Goal: Information Seeking & Learning: Find specific fact

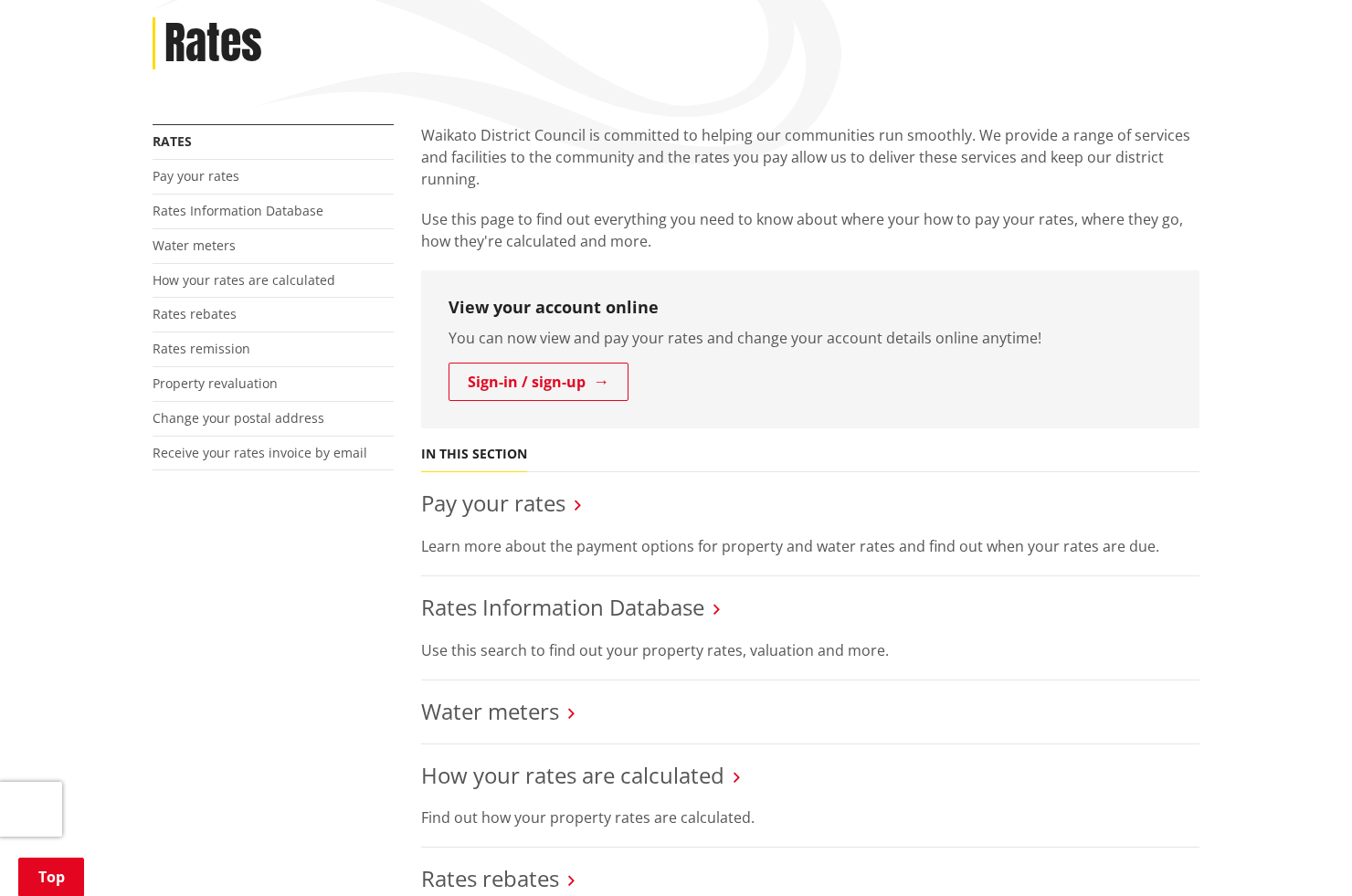
scroll to position [274, 0]
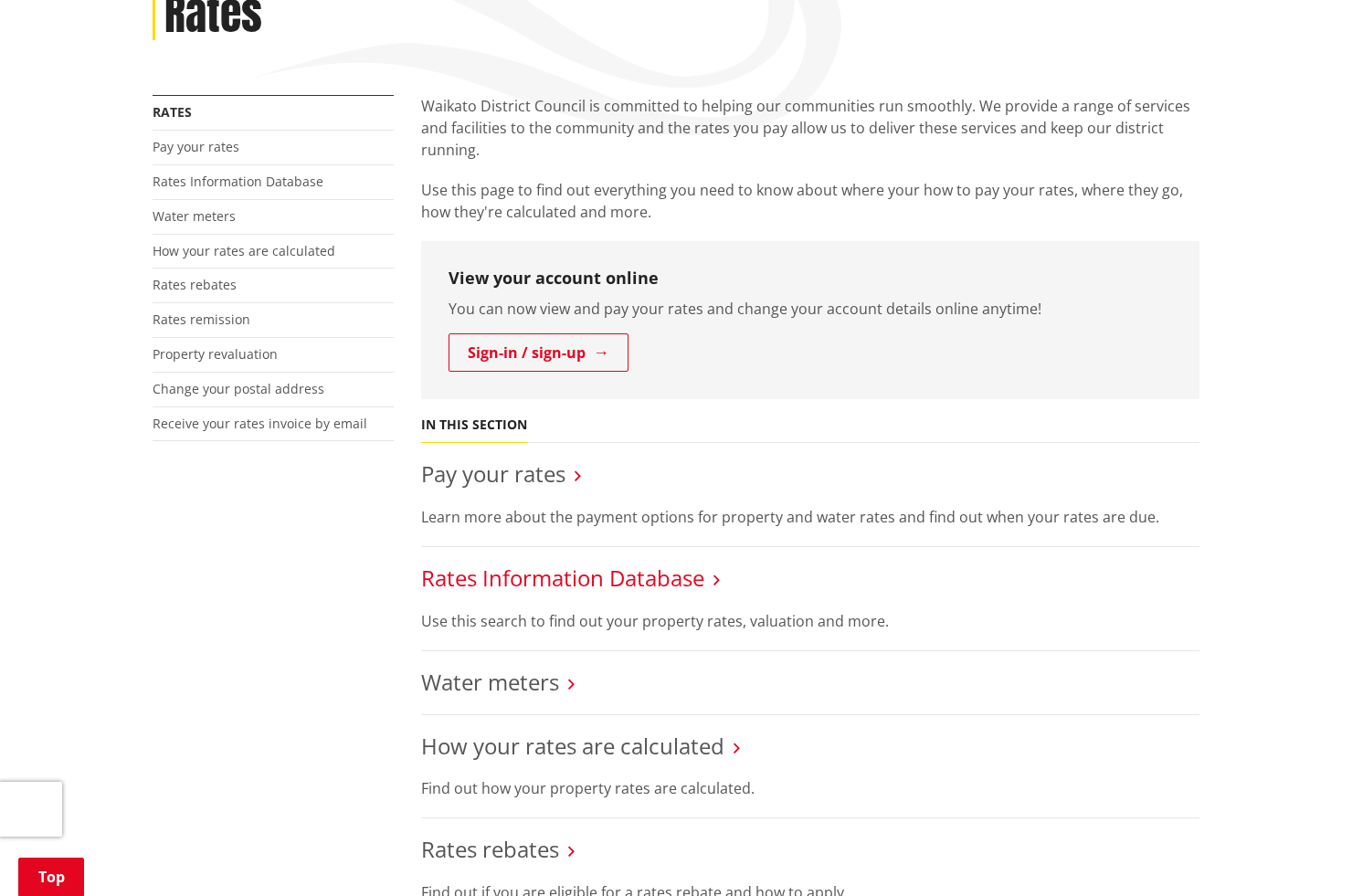
click at [576, 573] on link "Rates Information Database" at bounding box center [563, 577] width 283 height 30
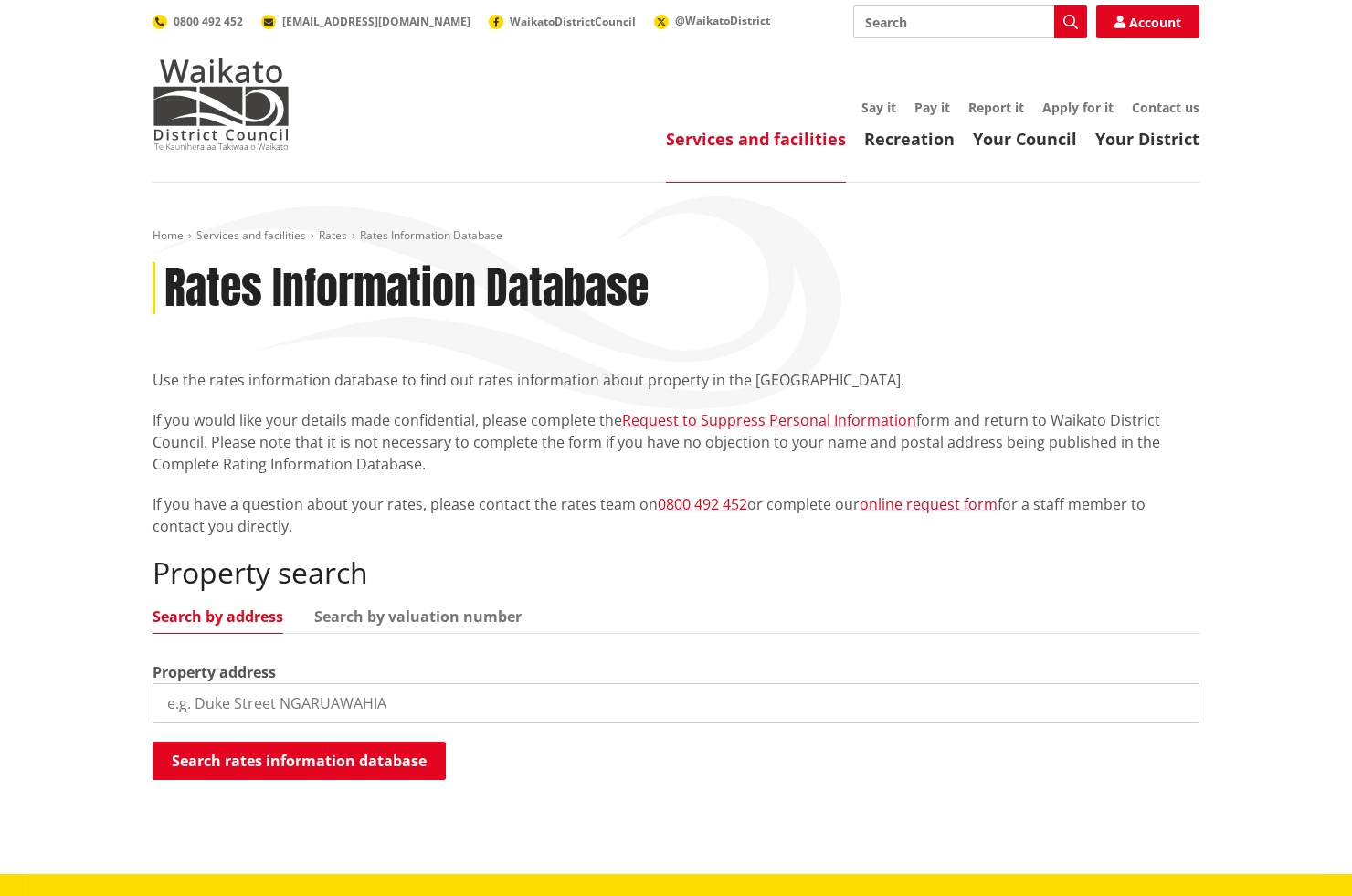
click at [511, 710] on input "search" at bounding box center [676, 704] width 1047 height 41
type input "11 Thomas street ngarua"
click at [340, 753] on button "Search rates information database" at bounding box center [299, 761] width 293 height 39
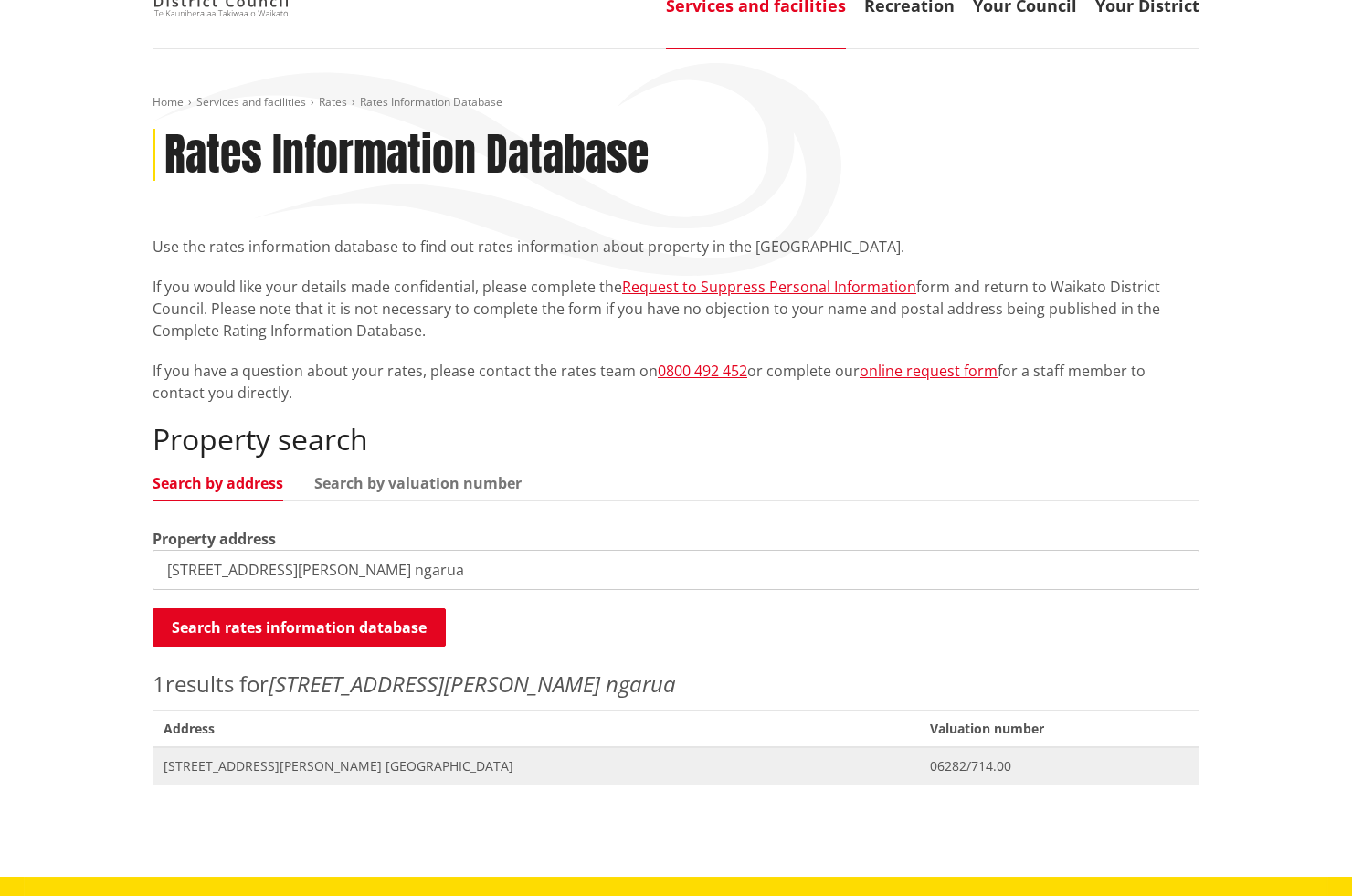
scroll to position [183, 0]
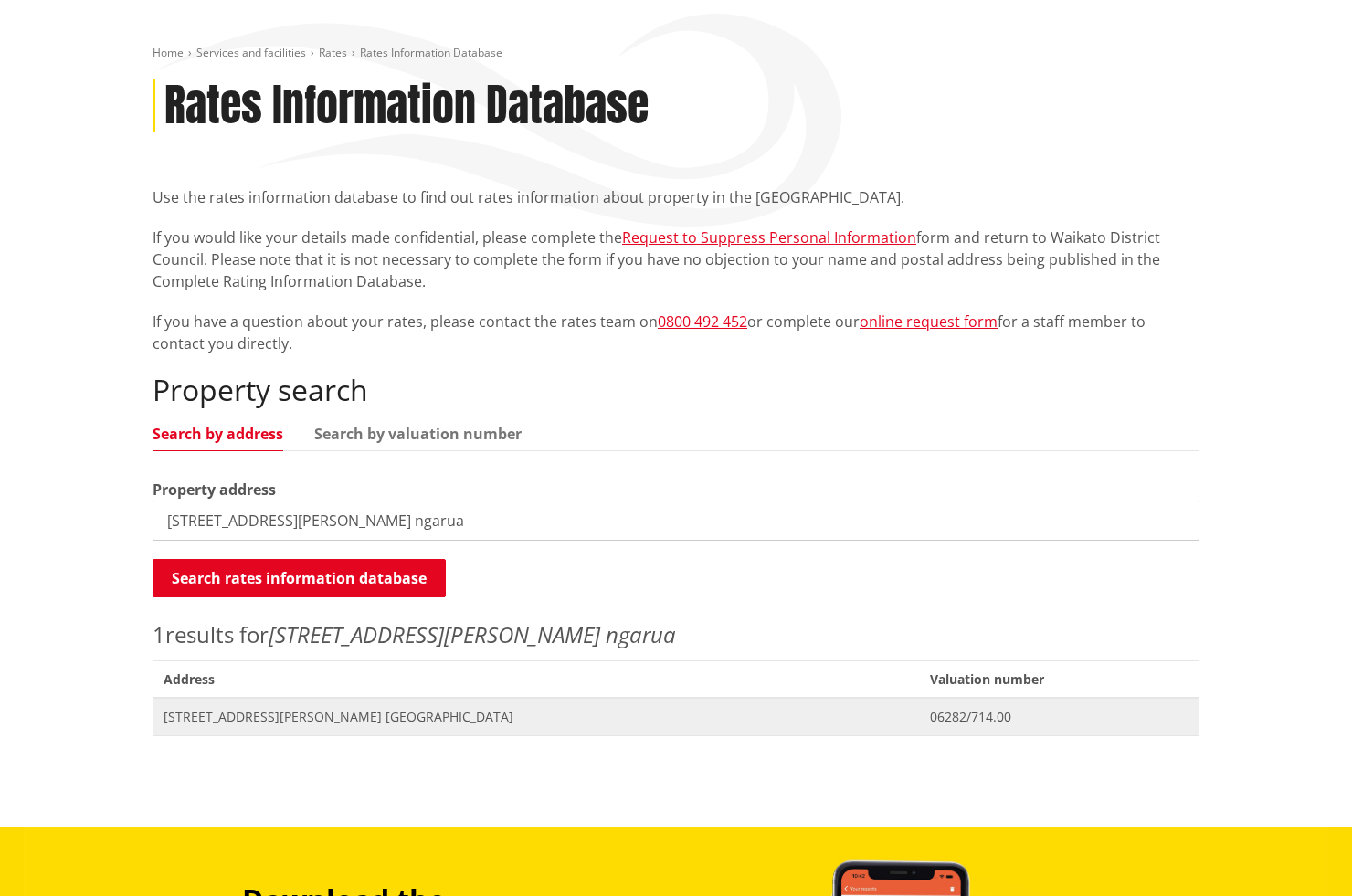
click at [554, 721] on span "11 Thomas Street NGARUAWAHIA" at bounding box center [536, 716] width 745 height 18
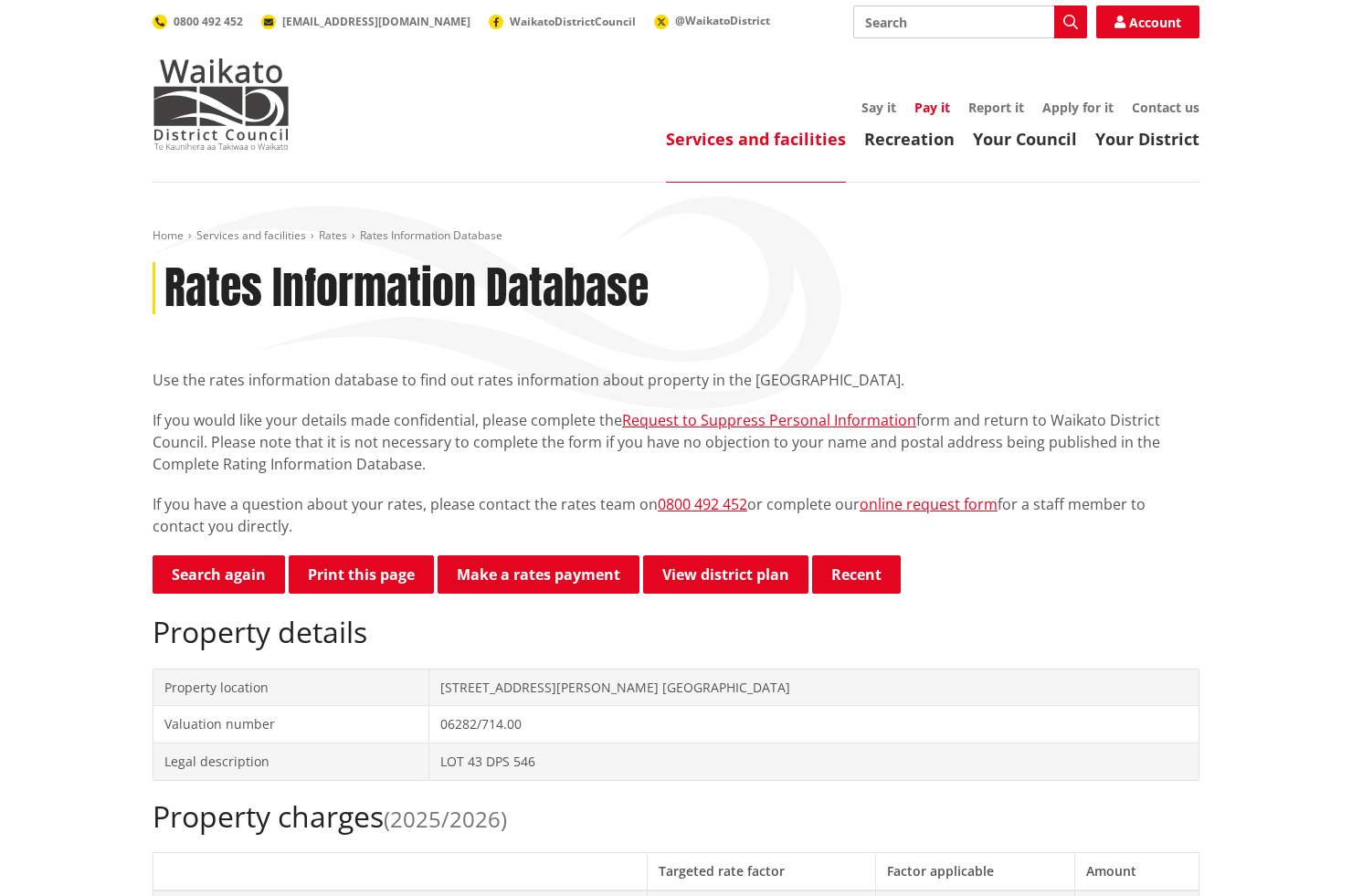
click at [923, 107] on link "Pay it" at bounding box center [932, 107] width 36 height 17
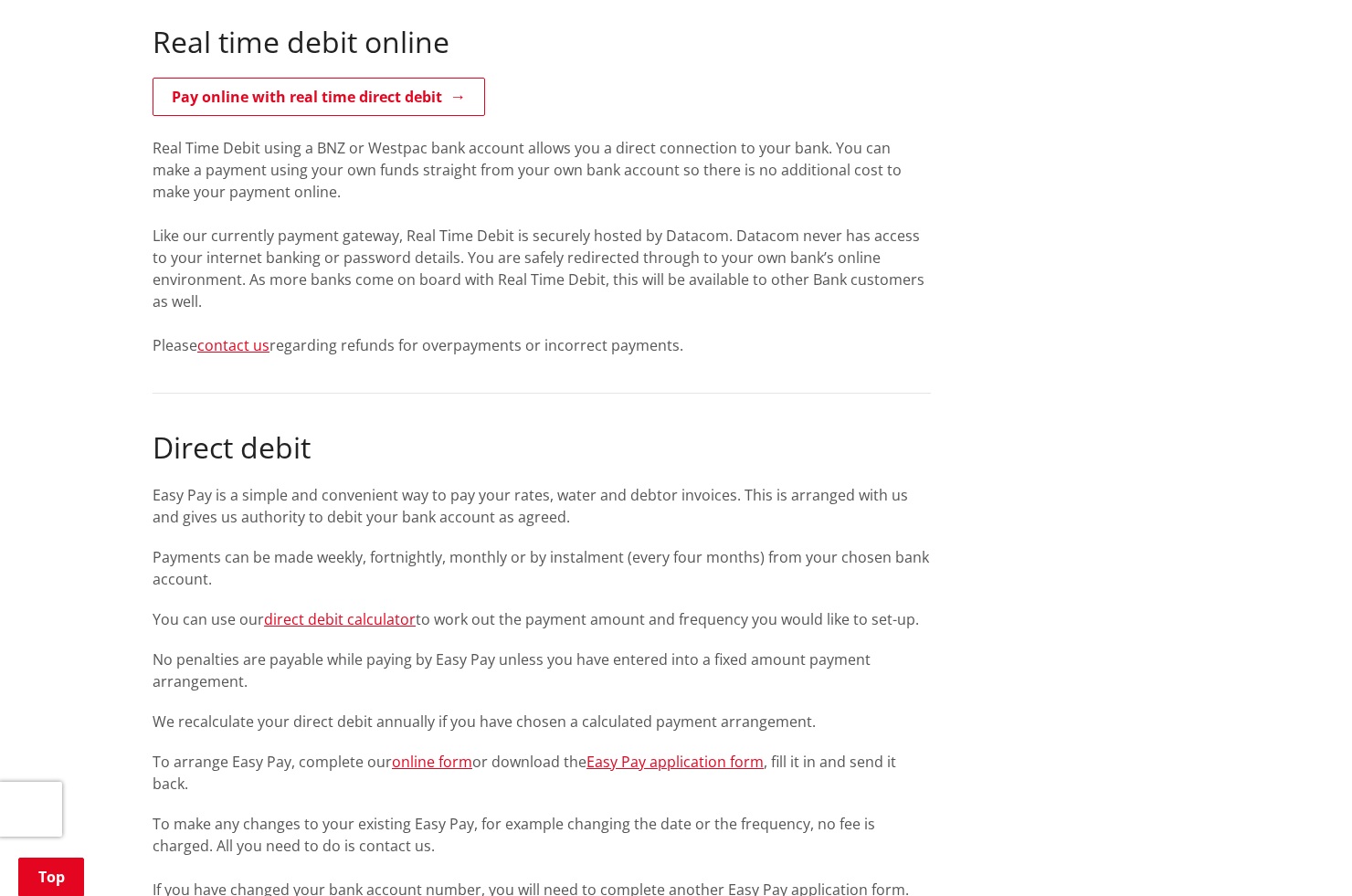
scroll to position [1644, 0]
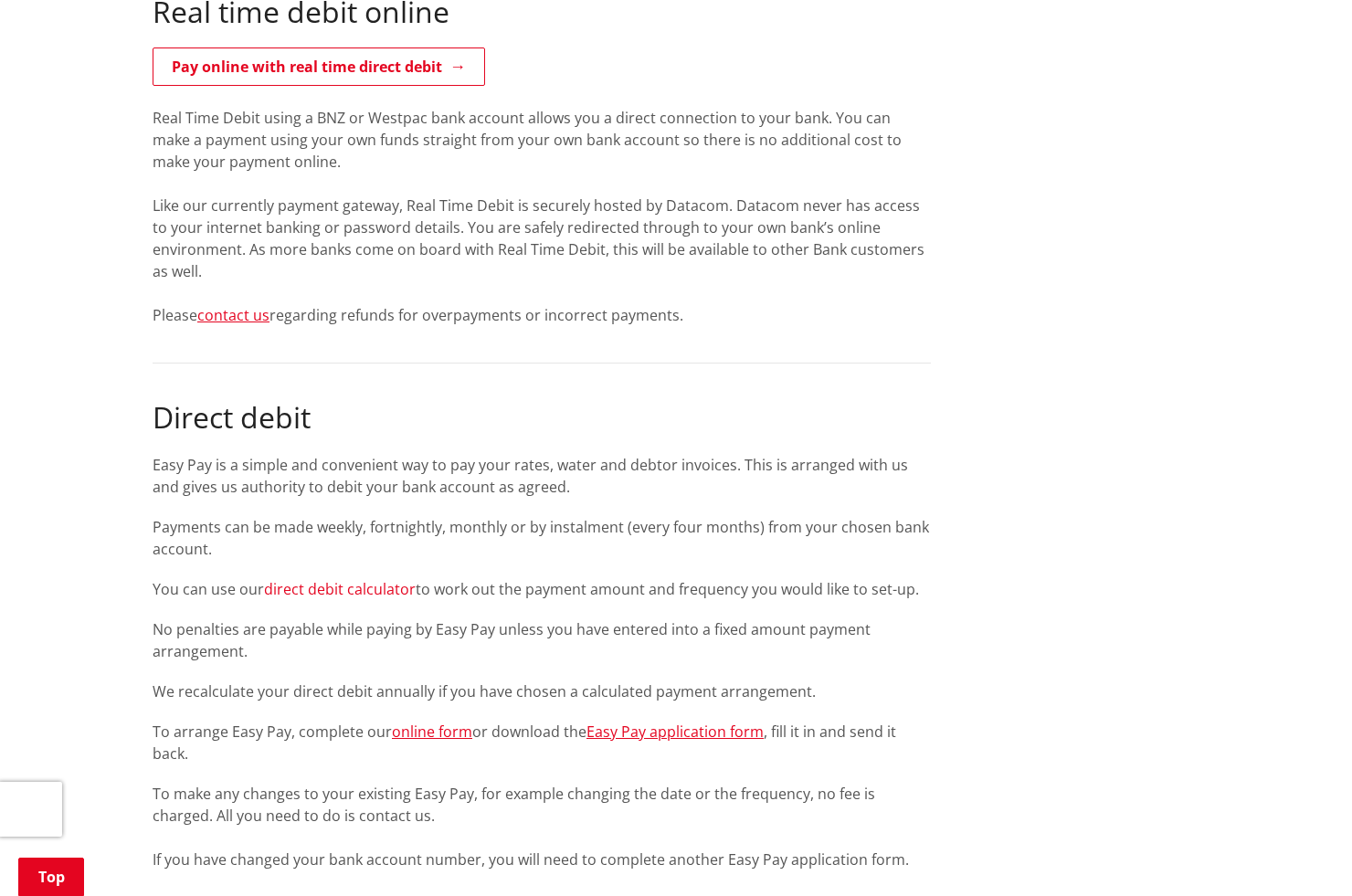
click at [356, 592] on link "direct debit calculator" at bounding box center [339, 589] width 152 height 20
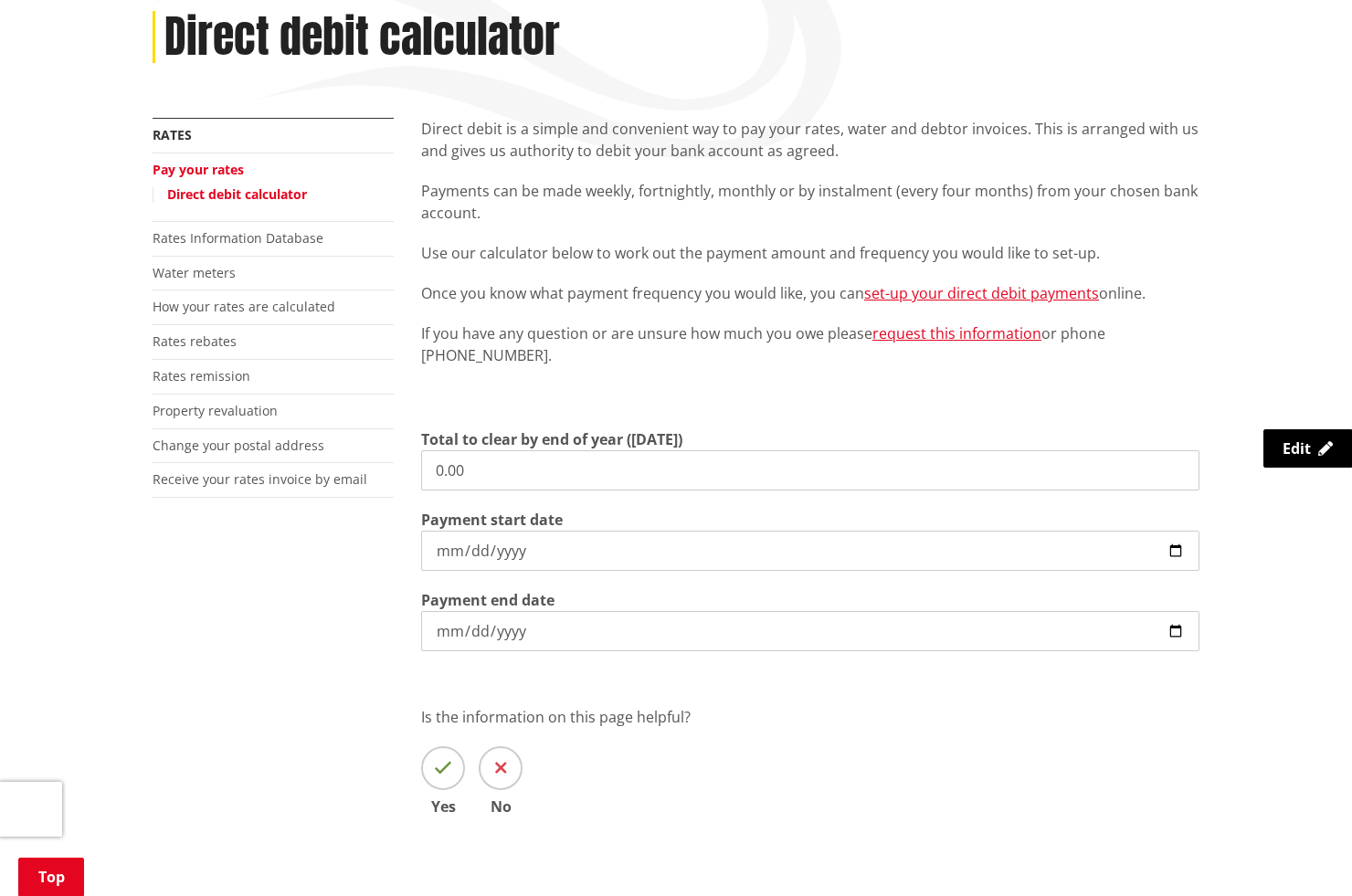
scroll to position [274, 0]
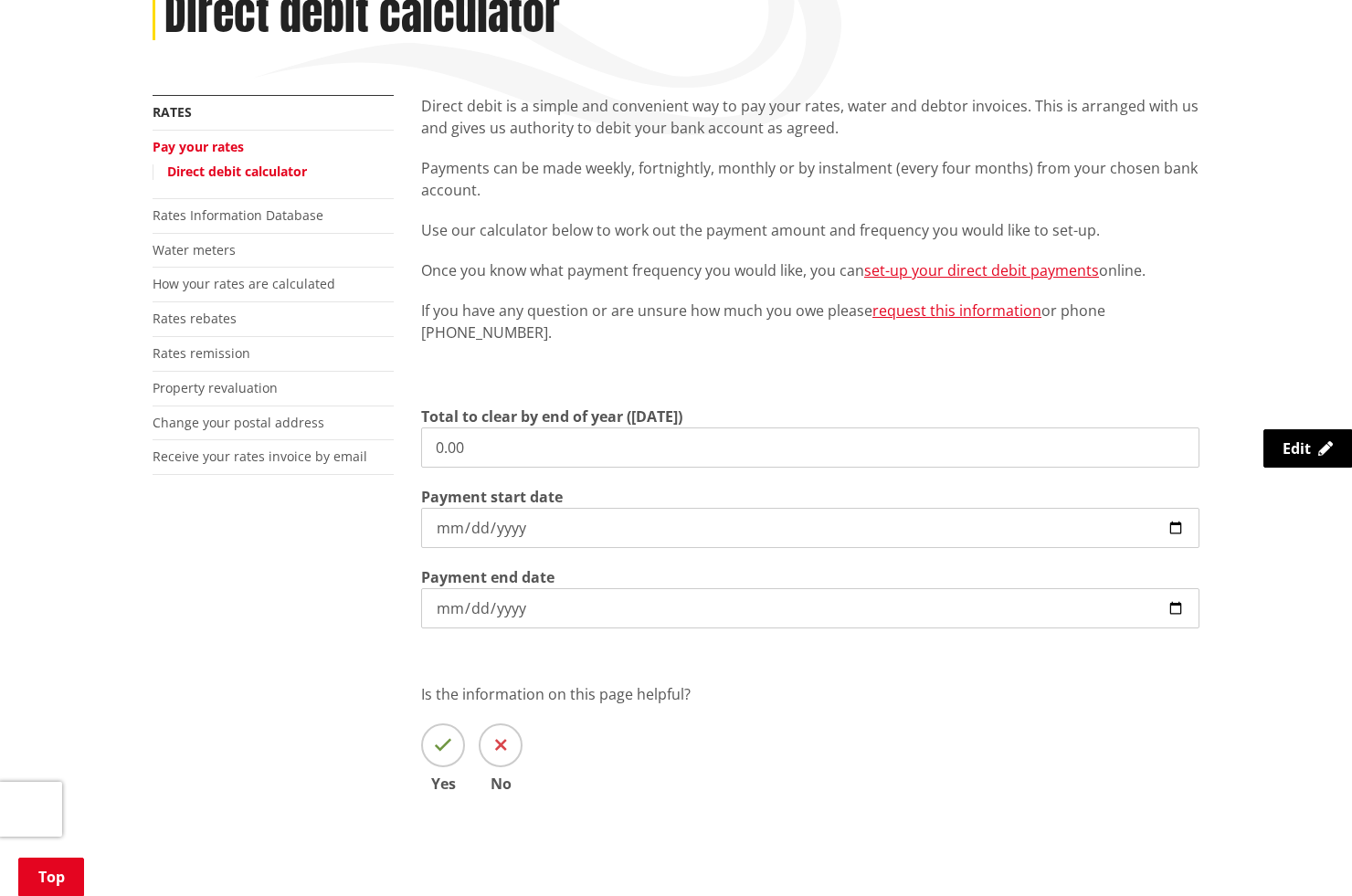
click at [473, 437] on input "0.00" at bounding box center [810, 448] width 779 height 41
drag, startPoint x: 478, startPoint y: 459, endPoint x: 401, endPoint y: 454, distance: 77.2
click at [401, 454] on div "More from this section Rates Pay your rates Direct debit calculator Rates Infor…" at bounding box center [676, 470] width 1074 height 751
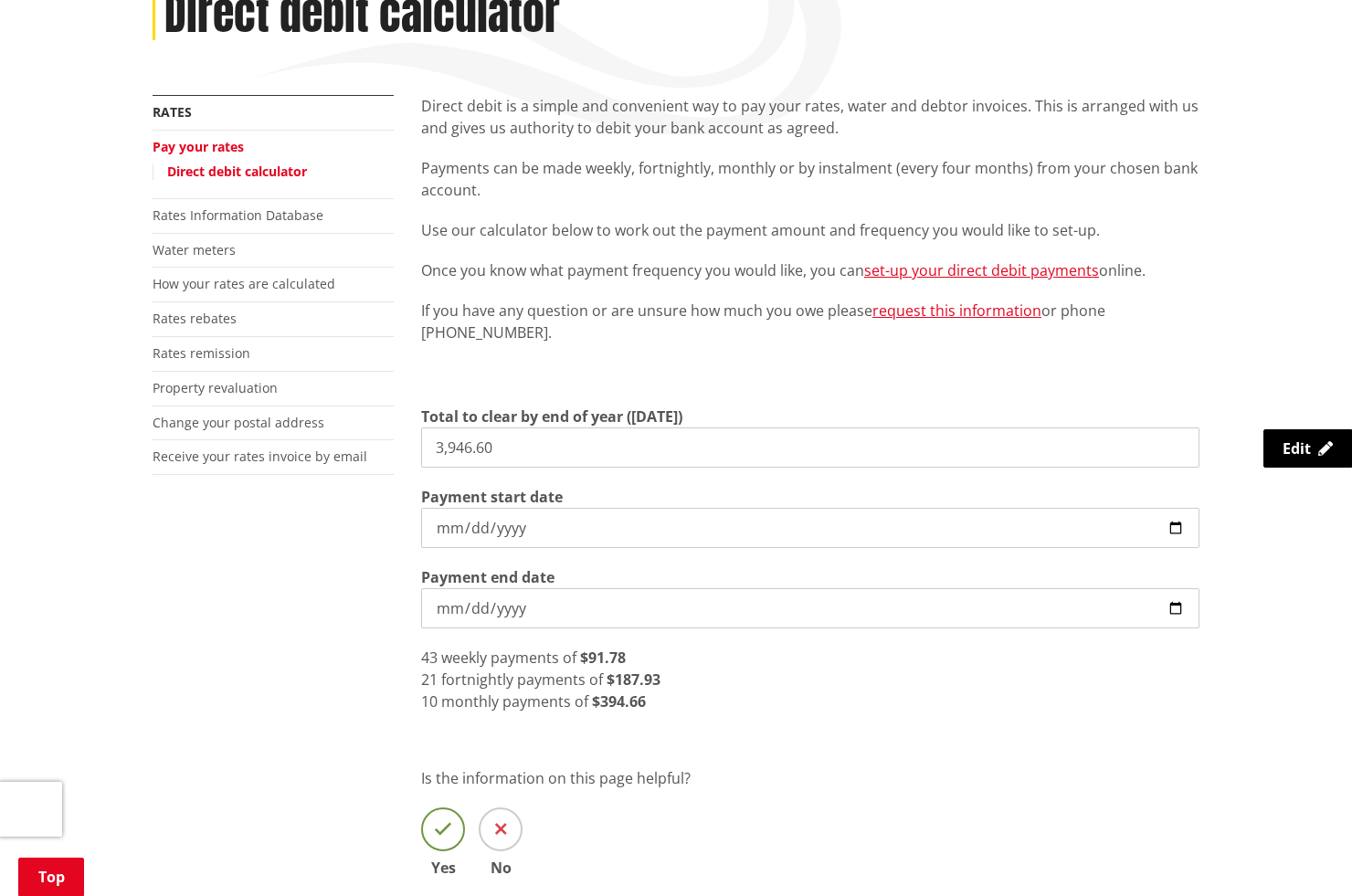
click at [444, 750] on div "Direct debit is a simple and convenient way to pay your rates, water and debtor…" at bounding box center [809, 512] width 806 height 835
click at [456, 445] on input "3,946.60" at bounding box center [810, 448] width 779 height 41
type input "3,146.60"
click at [447, 824] on icon at bounding box center [443, 829] width 18 height 18
click at [0, 0] on input "Yes" at bounding box center [0, 0] width 0 height 0
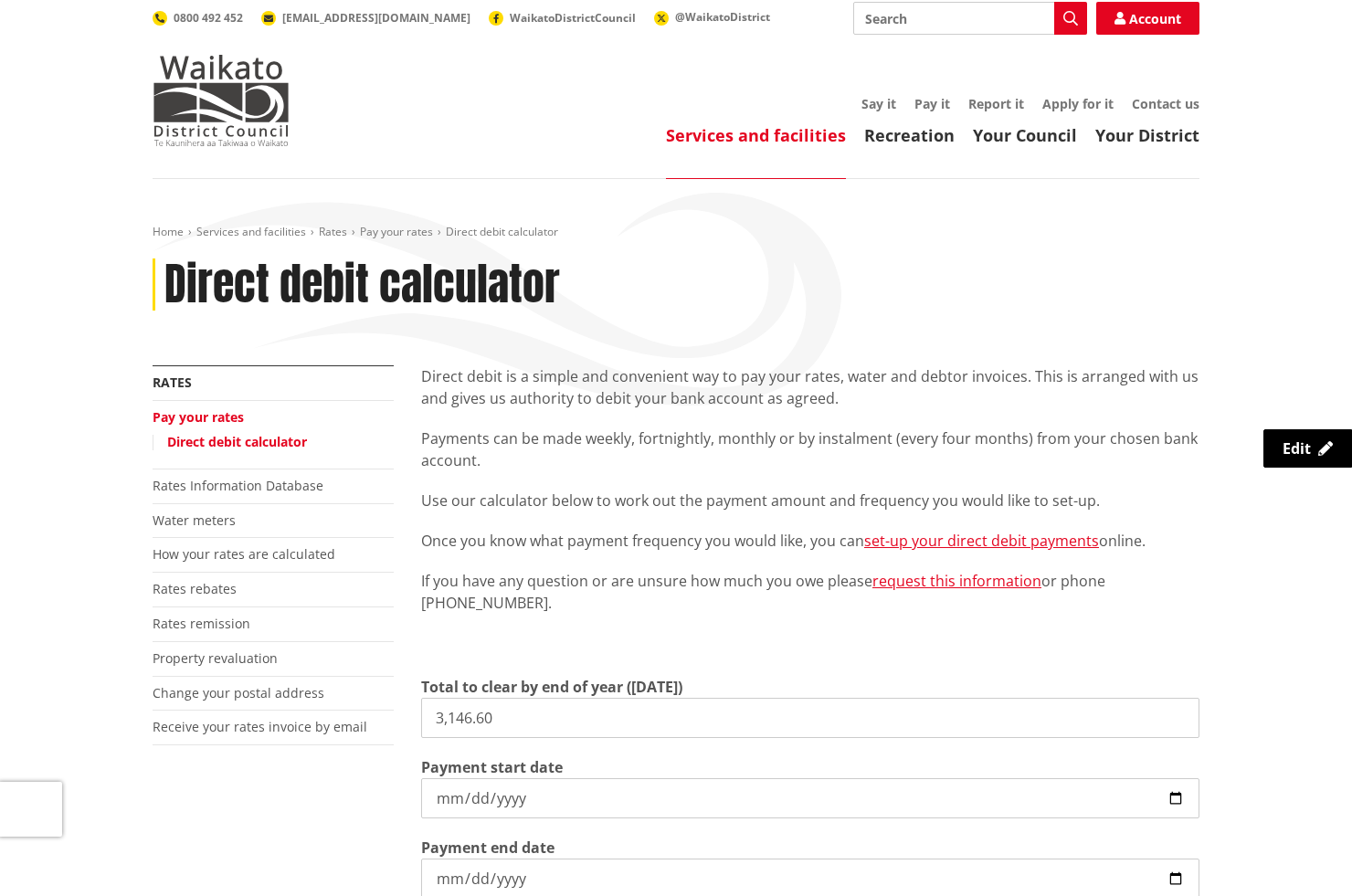
scroll to position [0, 0]
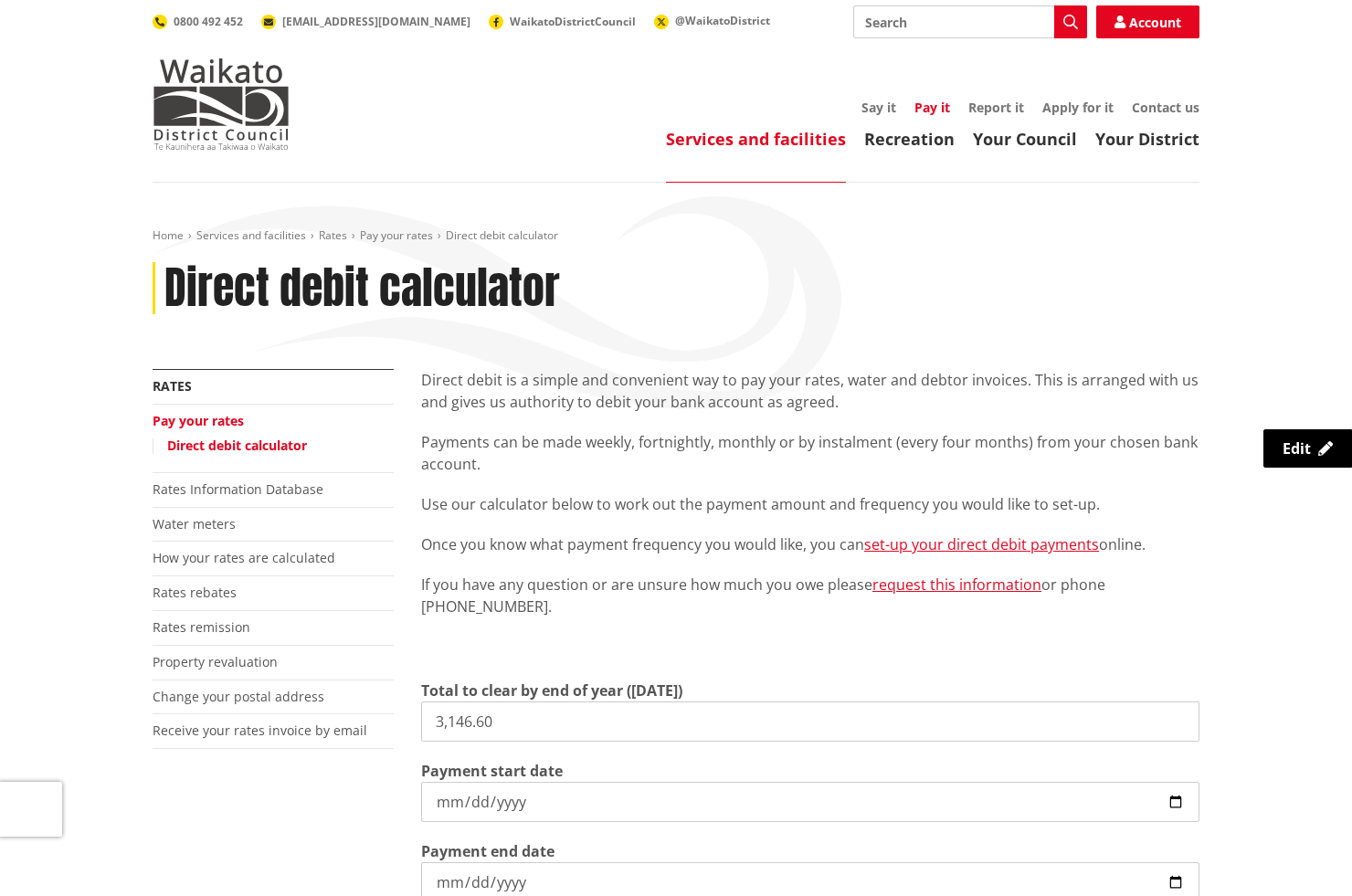
click at [931, 109] on link "Pay it" at bounding box center [932, 107] width 36 height 17
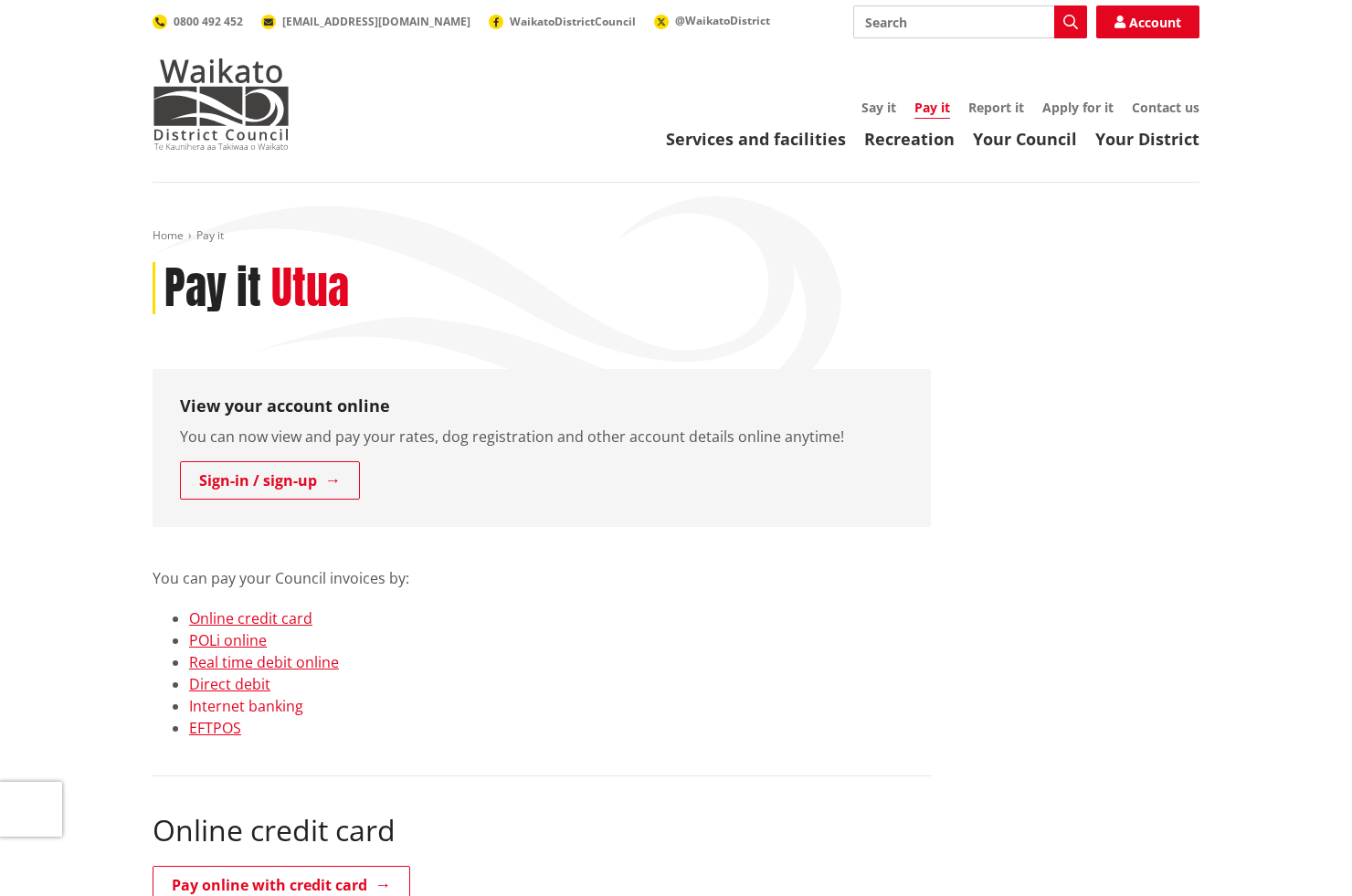
click at [223, 706] on link "Internet banking" at bounding box center [247, 706] width 114 height 20
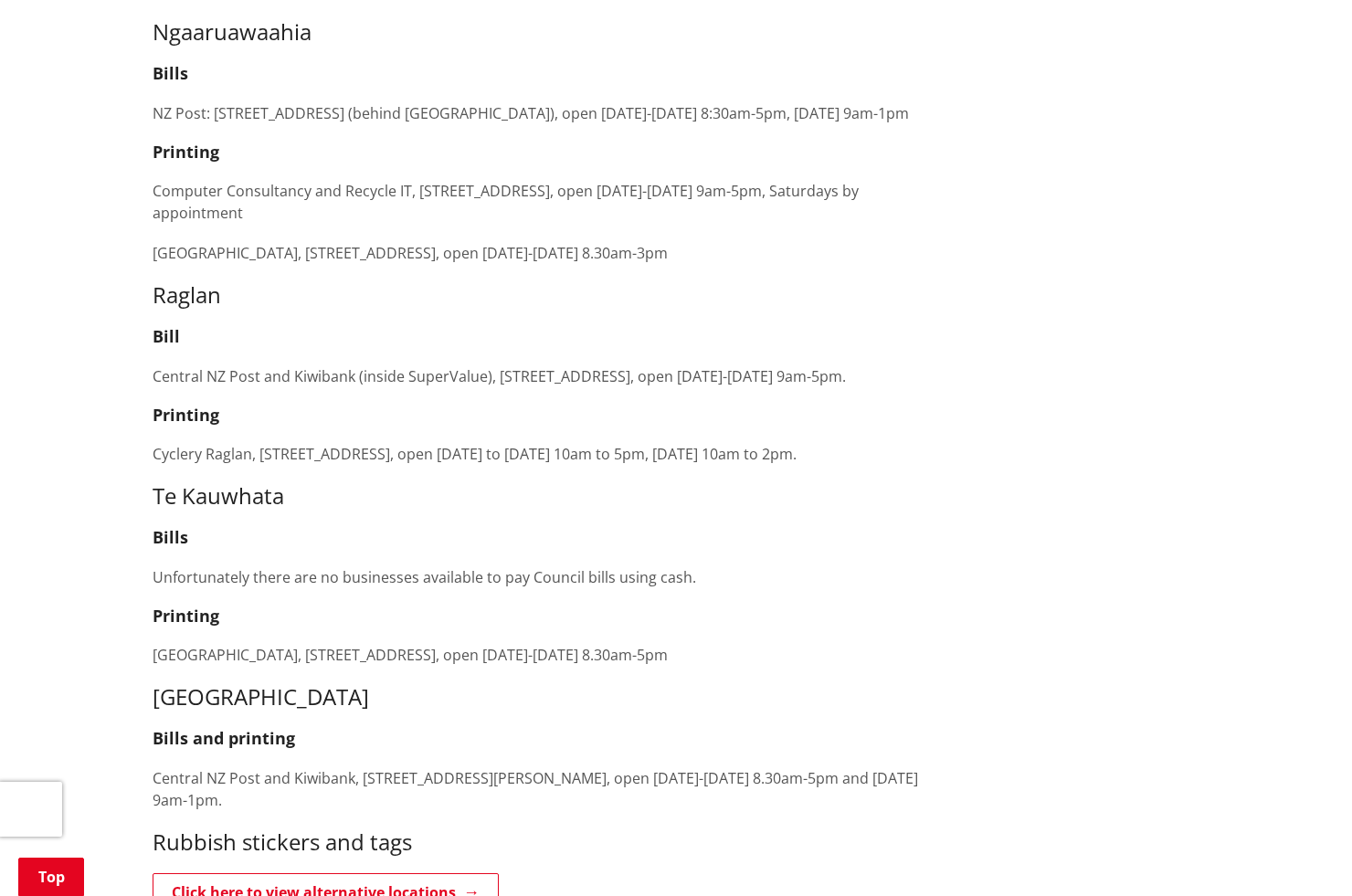
scroll to position [3260, 0]
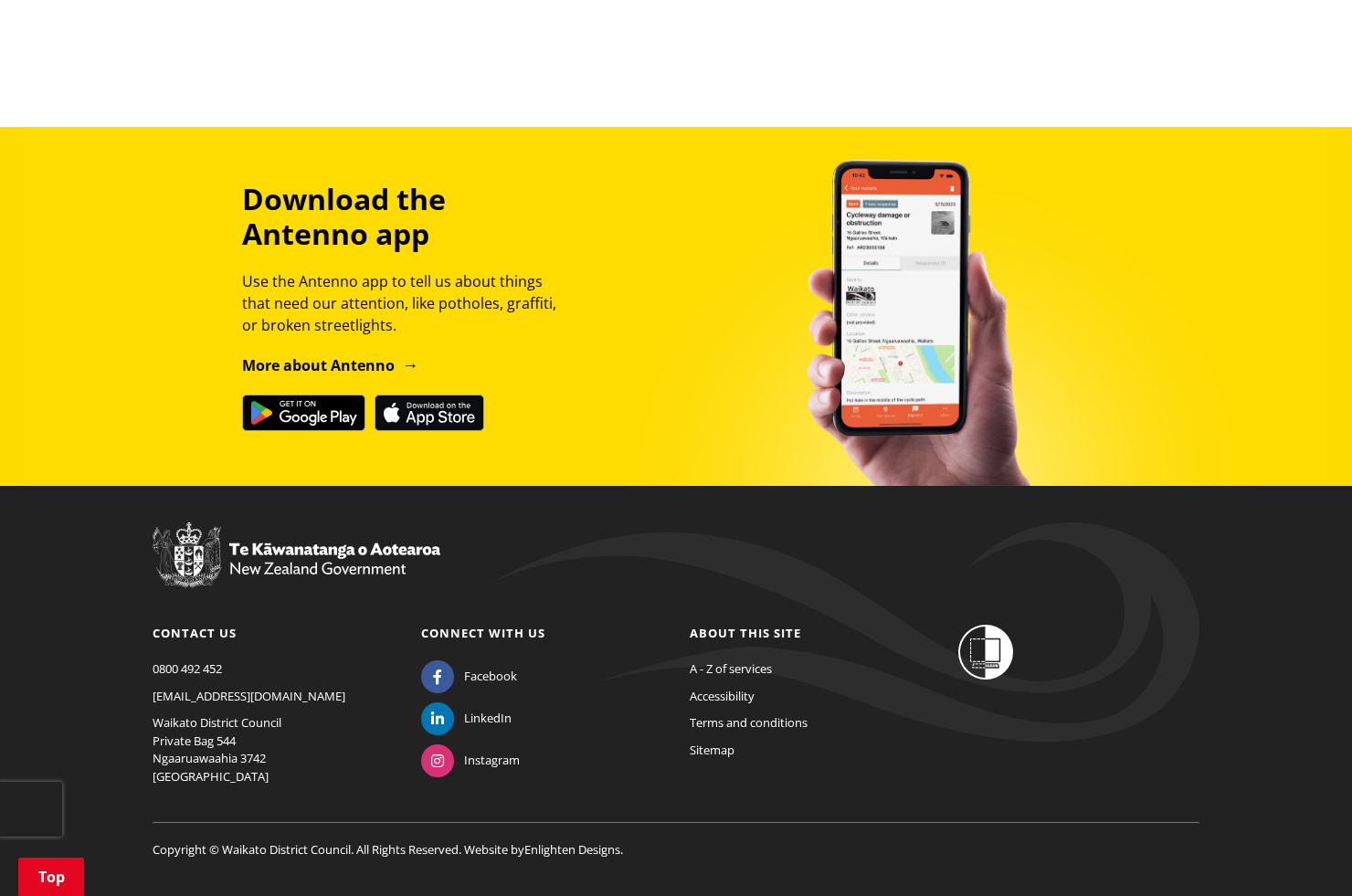
scroll to position [1454, 0]
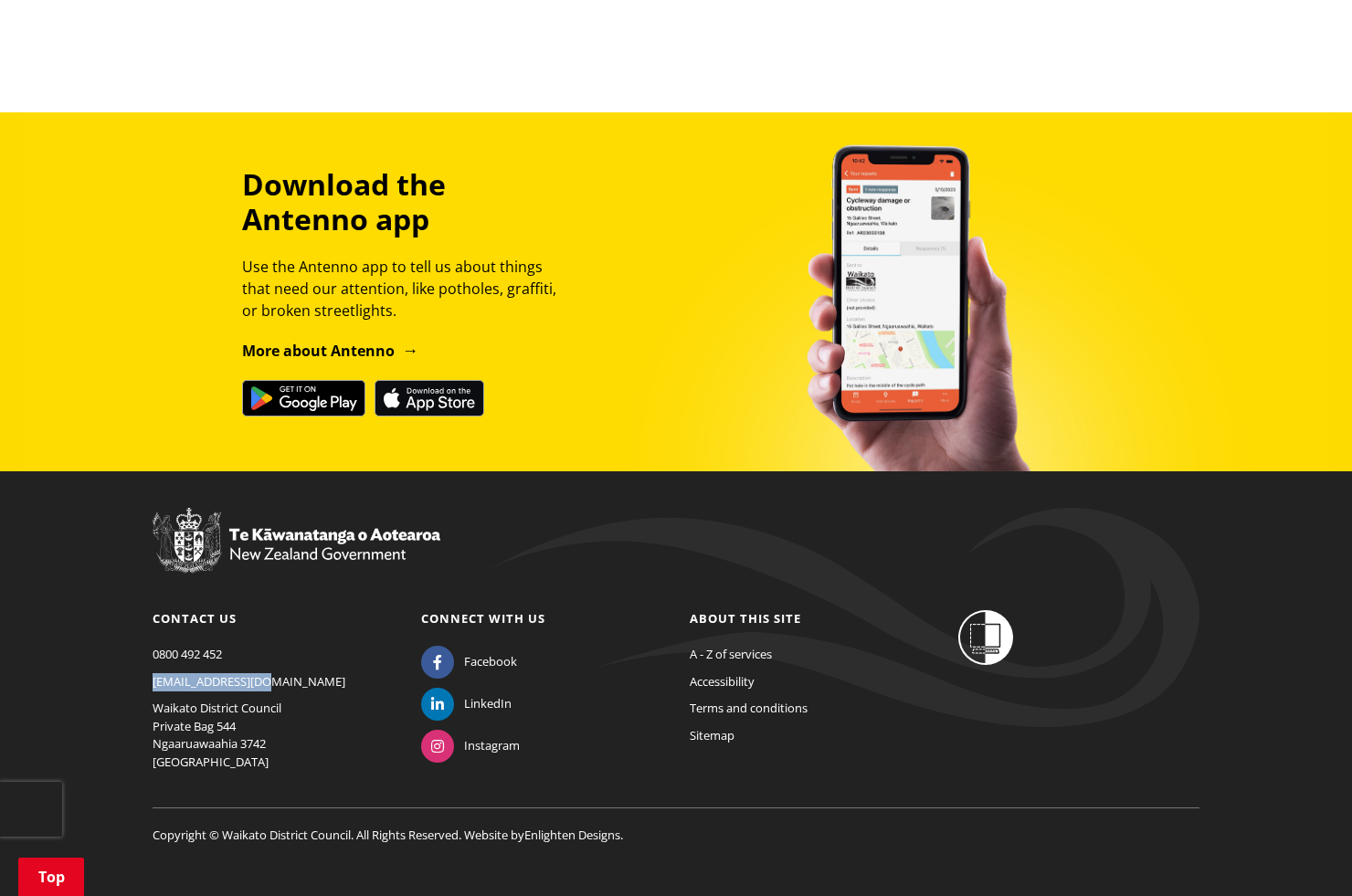
drag, startPoint x: 260, startPoint y: 659, endPoint x: 146, endPoint y: 662, distance: 114.0
click at [146, 662] on div "Contact us [PHONE_NUMBER] [EMAIL_ADDRESS][DOMAIN_NAME] [GEOGRAPHIC_DATA] Privat…" at bounding box center [274, 695] width 269 height 171
copy link "[EMAIL_ADDRESS][DOMAIN_NAME]"
